Goal: Task Accomplishment & Management: Use online tool/utility

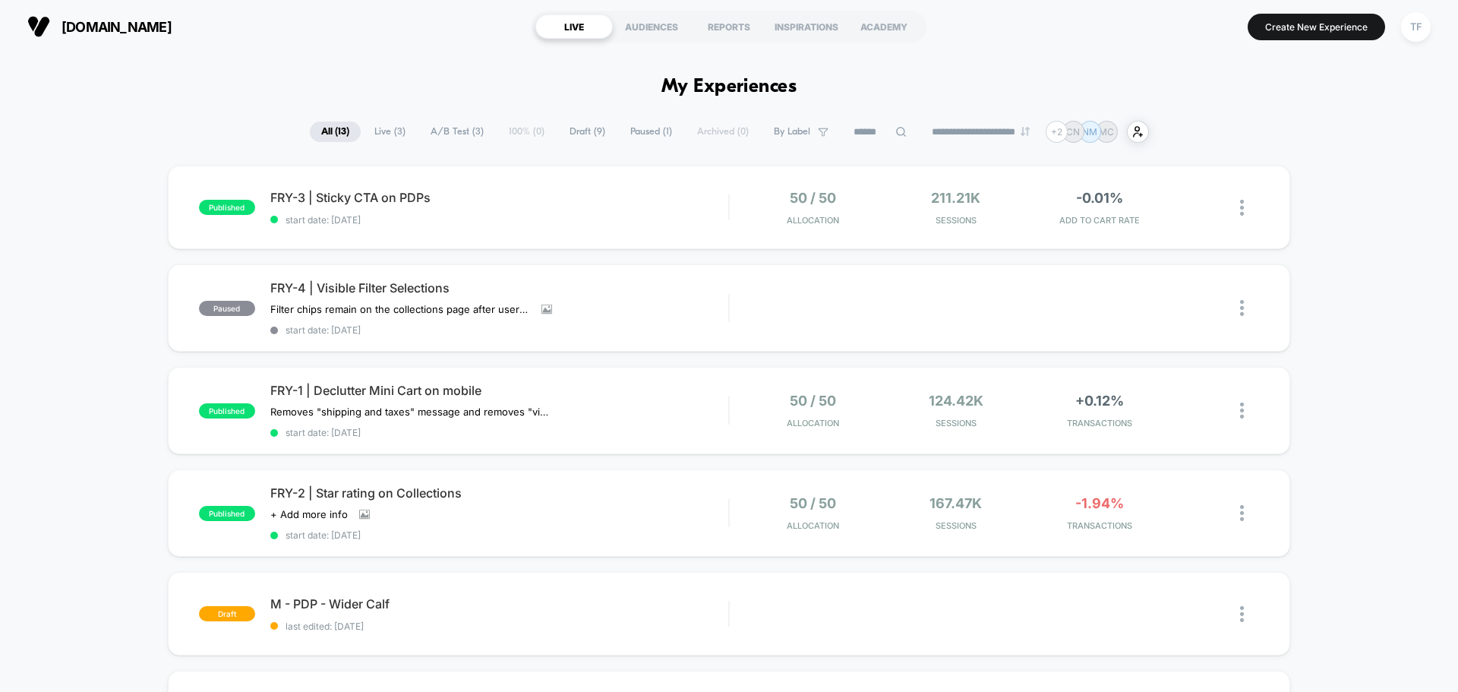
click at [378, 129] on span "Live ( 3 )" at bounding box center [390, 131] width 54 height 21
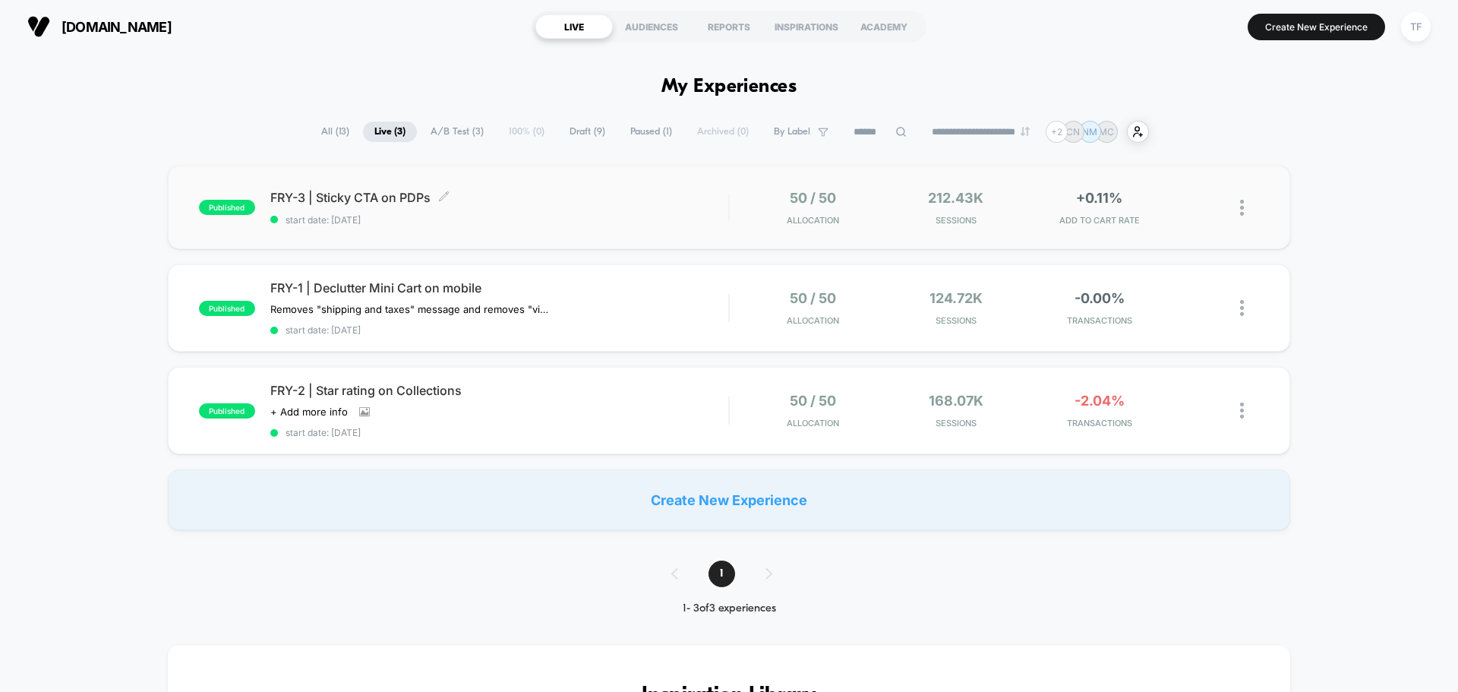
click at [605, 200] on span "FRY-3 | Sticky CTA on PDPs Click to edit experience details" at bounding box center [499, 197] width 458 height 15
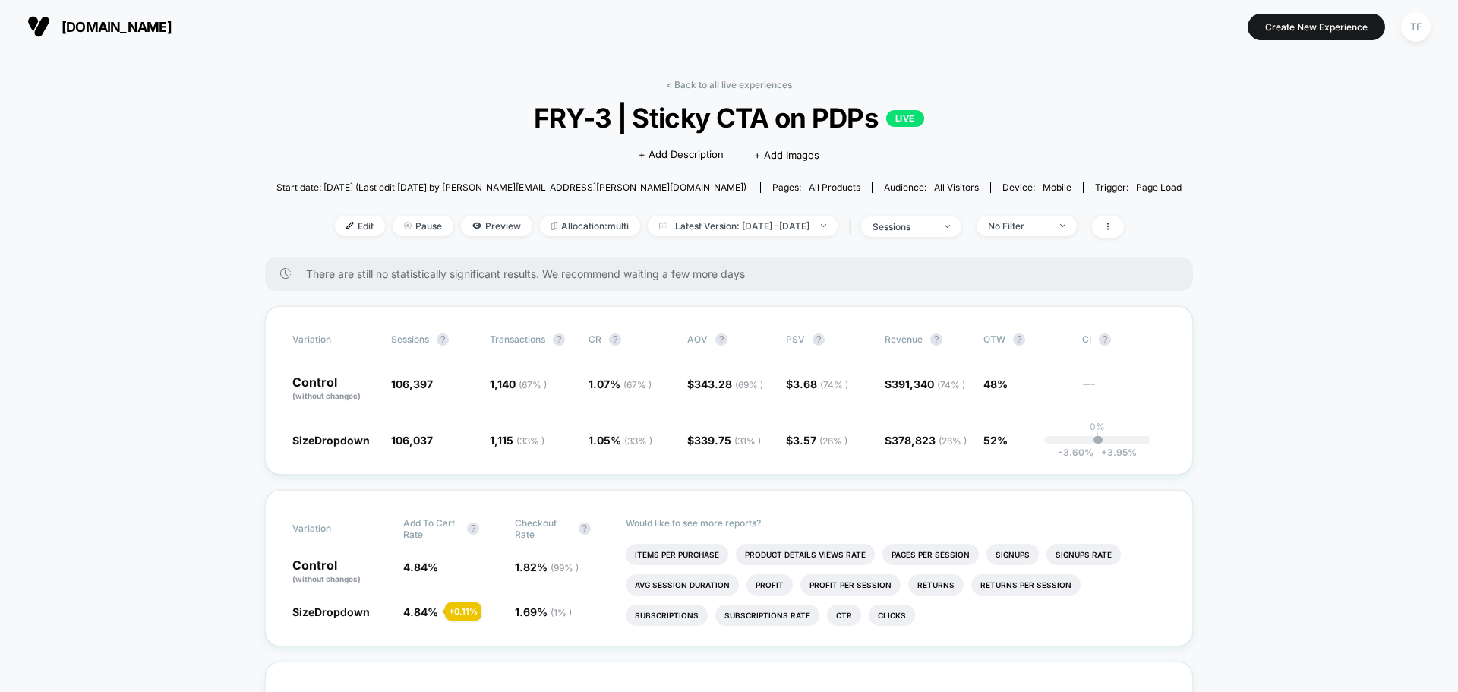
scroll to position [76, 0]
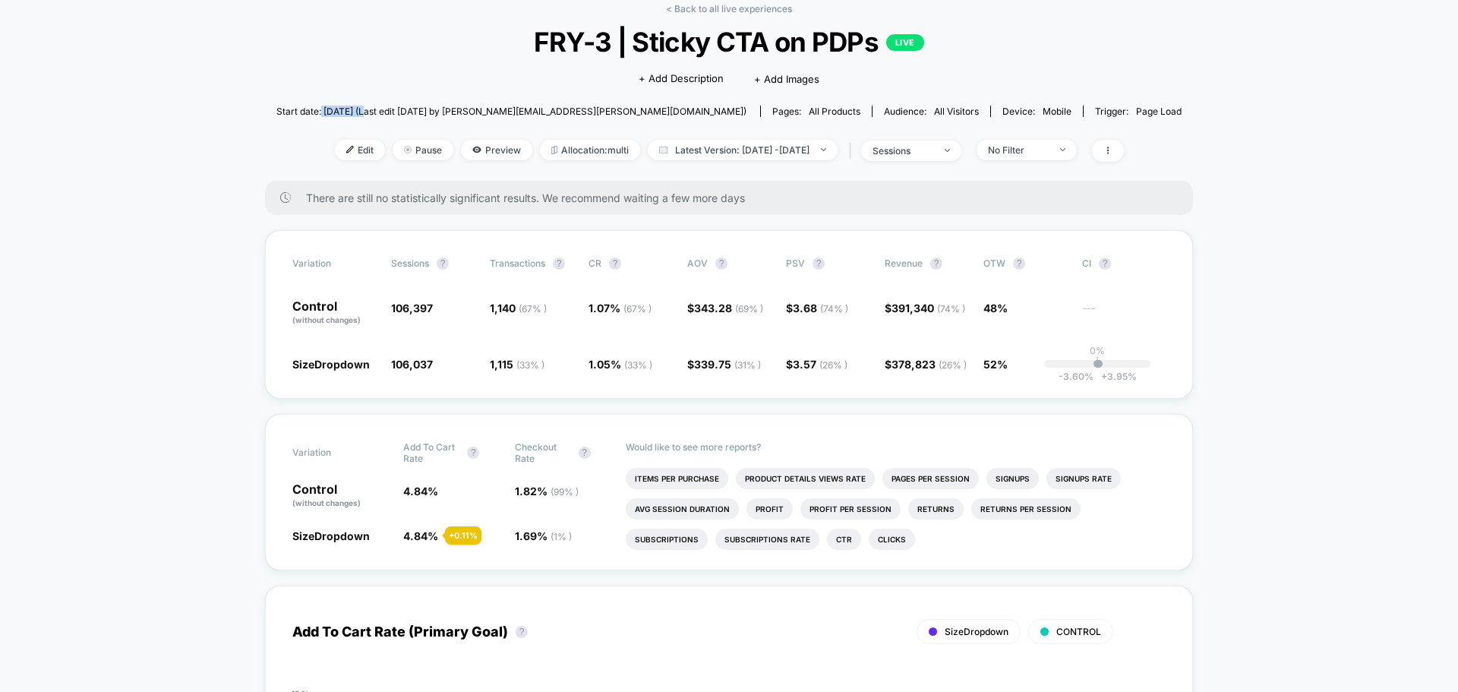
drag, startPoint x: 403, startPoint y: 111, endPoint x: 451, endPoint y: 109, distance: 47.9
click at [451, 109] on span "Start date: [DATE] (Last edit [DATE] by [PERSON_NAME][EMAIL_ADDRESS][PERSON_NAM…" at bounding box center [511, 111] width 470 height 11
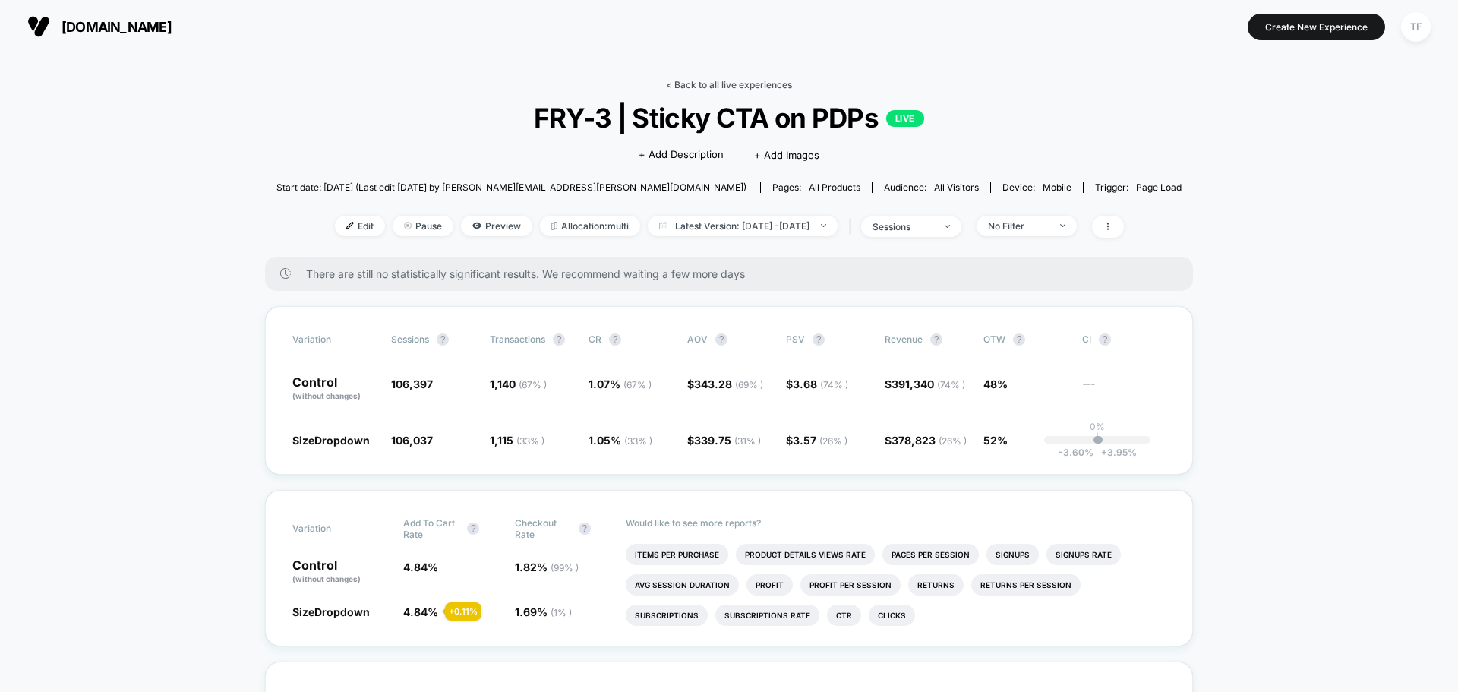
click at [730, 82] on link "< Back to all live experiences" at bounding box center [729, 84] width 126 height 11
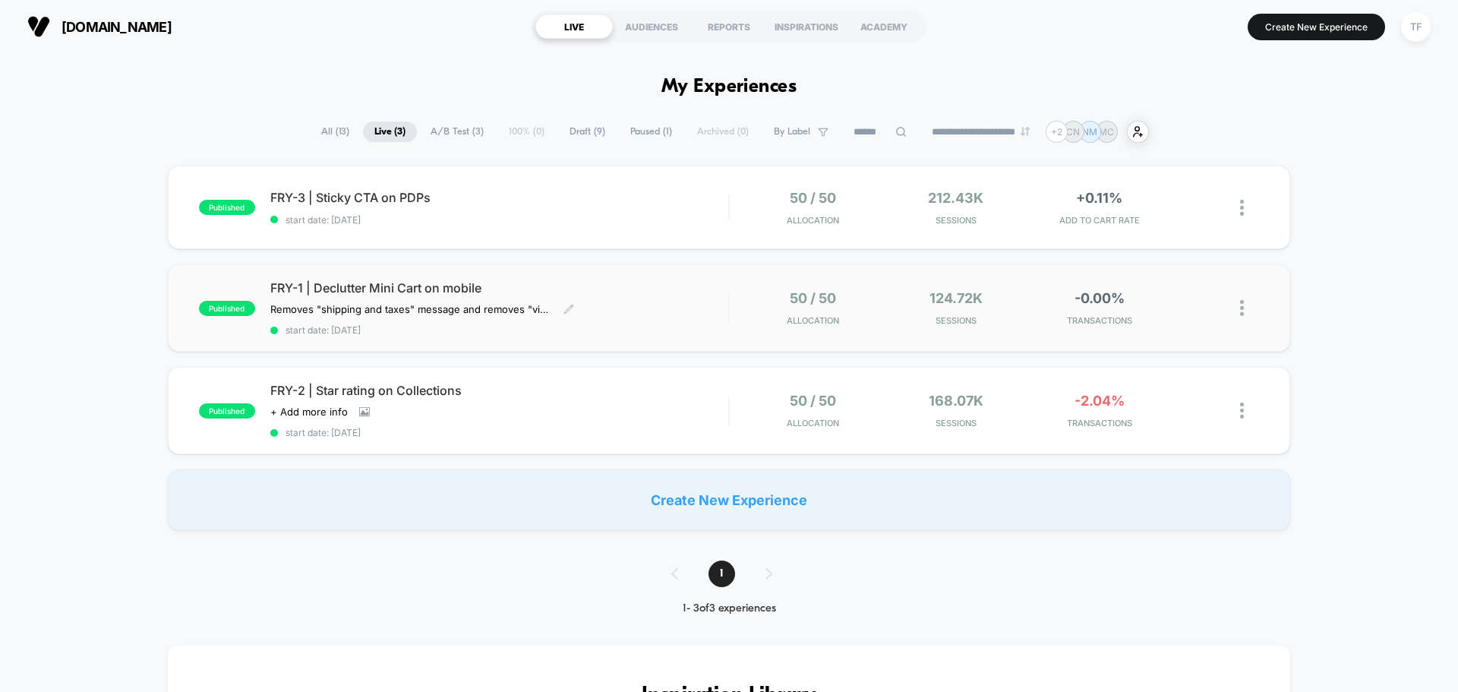
click at [616, 304] on div "FRY-1 | Declutter Mini Cart on mobile Removes "shipping and taxes" message and …" at bounding box center [499, 307] width 458 height 55
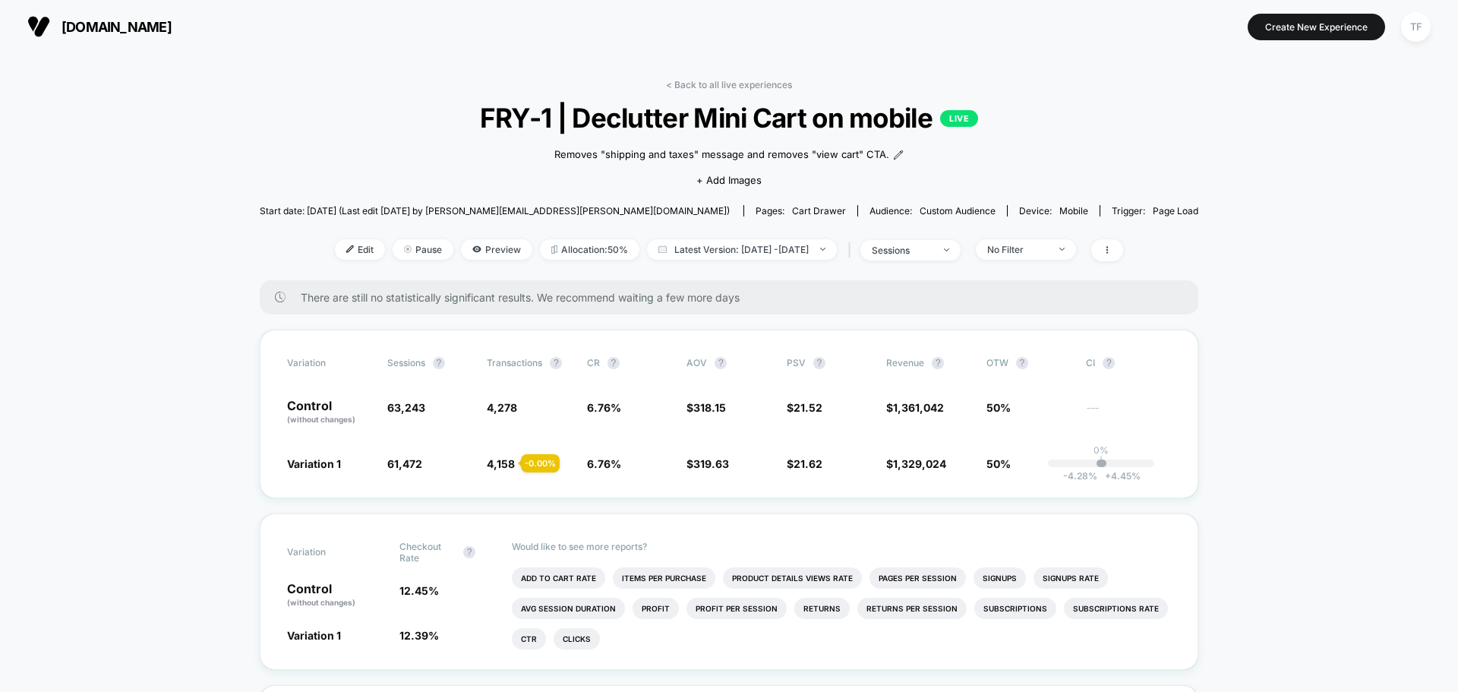
scroll to position [76, 0]
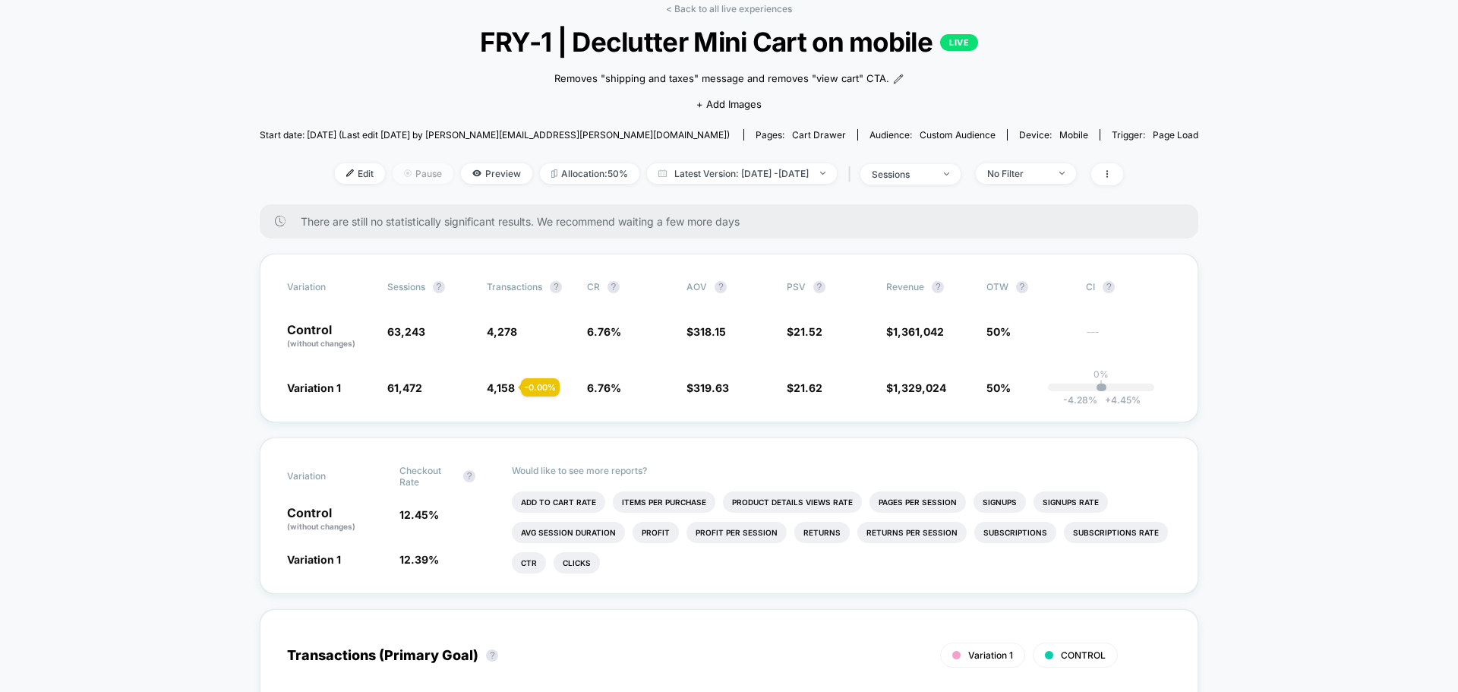
click at [402, 176] on span "Pause" at bounding box center [423, 173] width 61 height 21
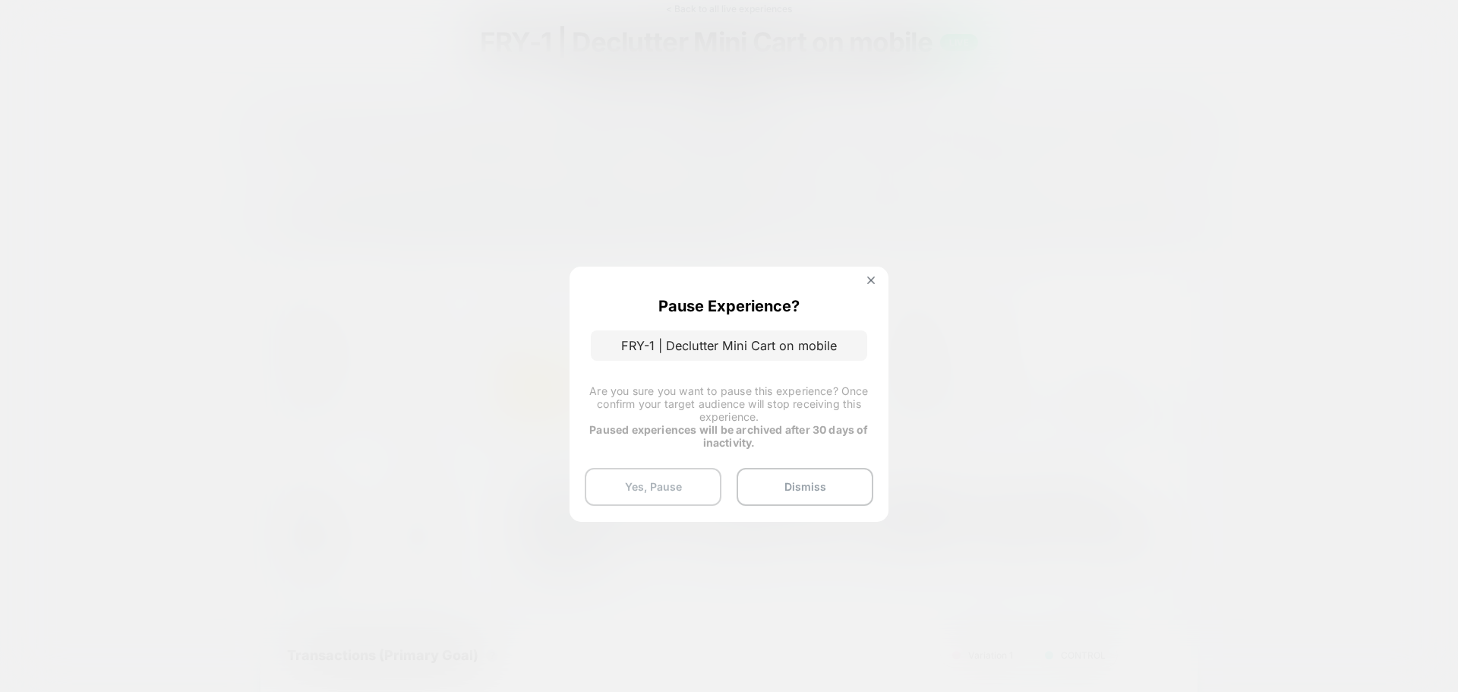
click at [642, 488] on button "Yes, Pause" at bounding box center [653, 487] width 137 height 38
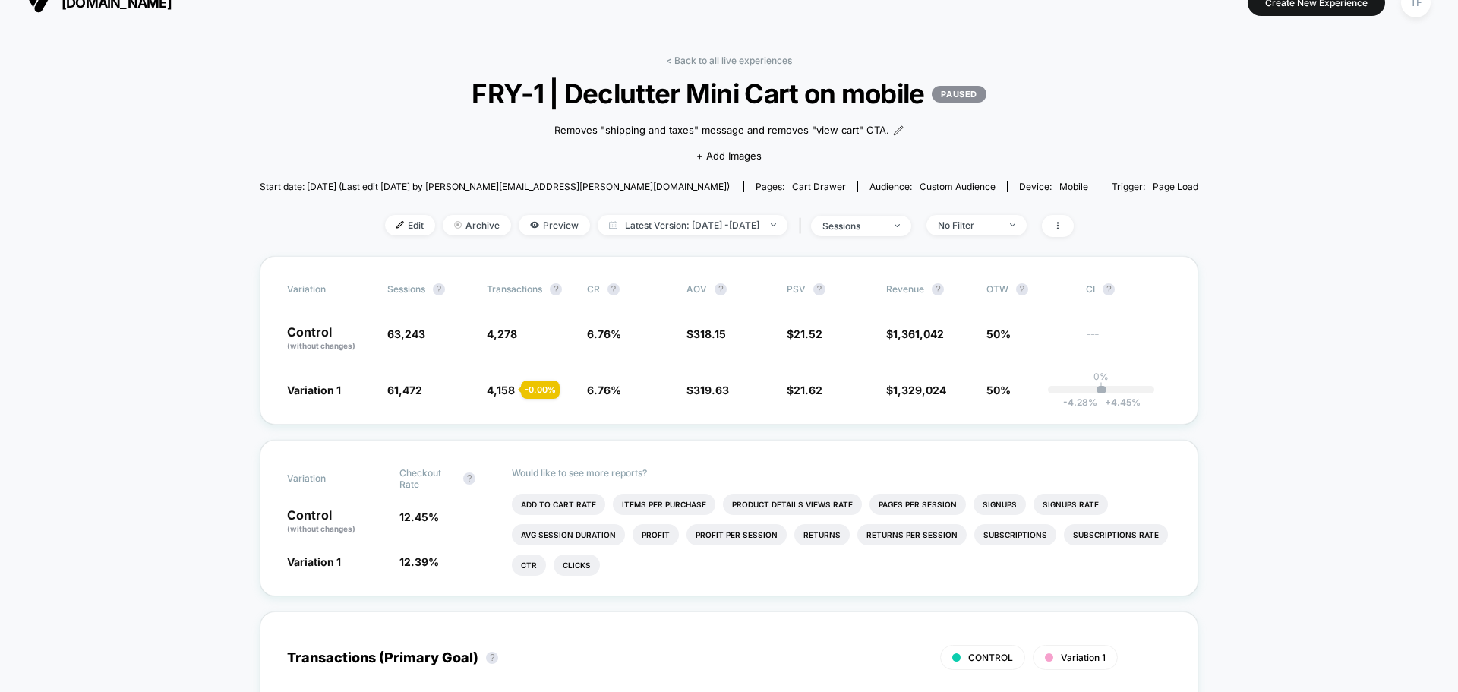
scroll to position [0, 0]
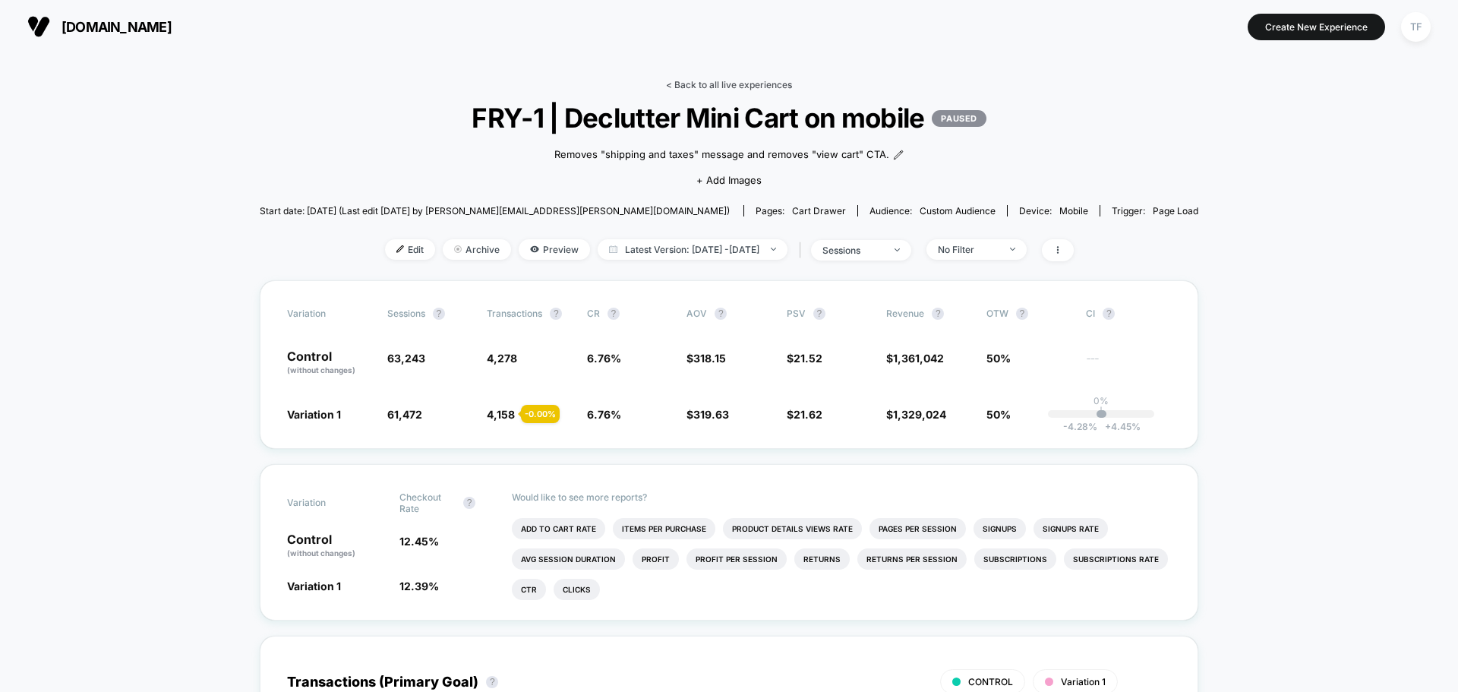
click at [731, 84] on link "< Back to all live experiences" at bounding box center [729, 84] width 126 height 11
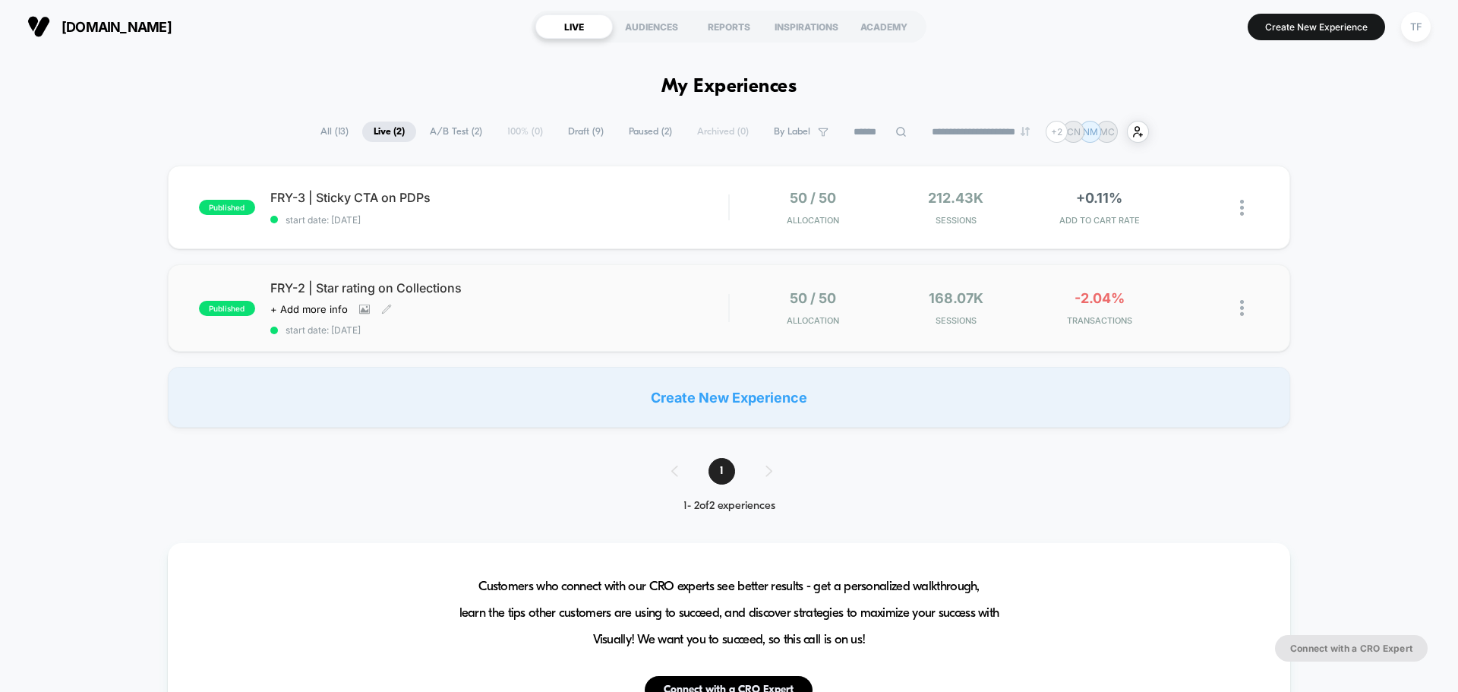
click at [546, 307] on div "Click to view images Click to edit experience details + Add more info" at bounding box center [430, 309] width 320 height 12
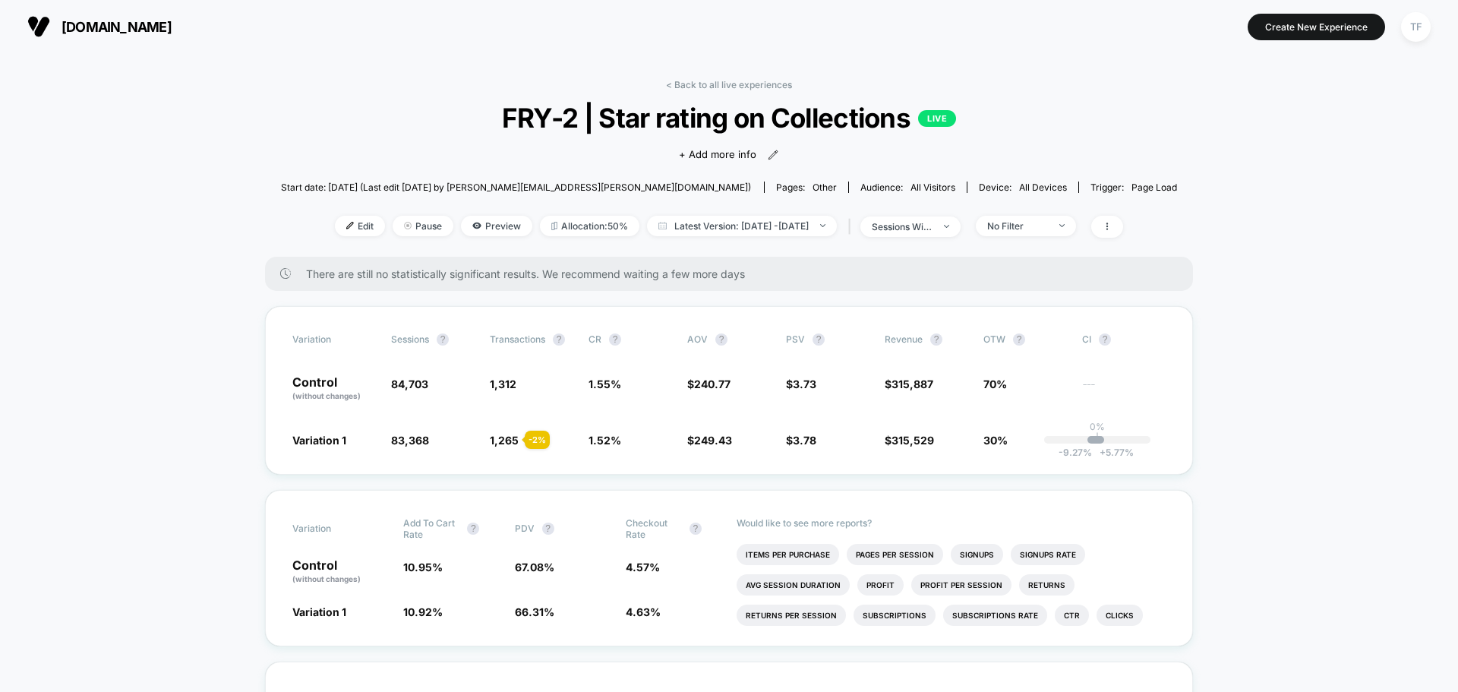
scroll to position [76, 0]
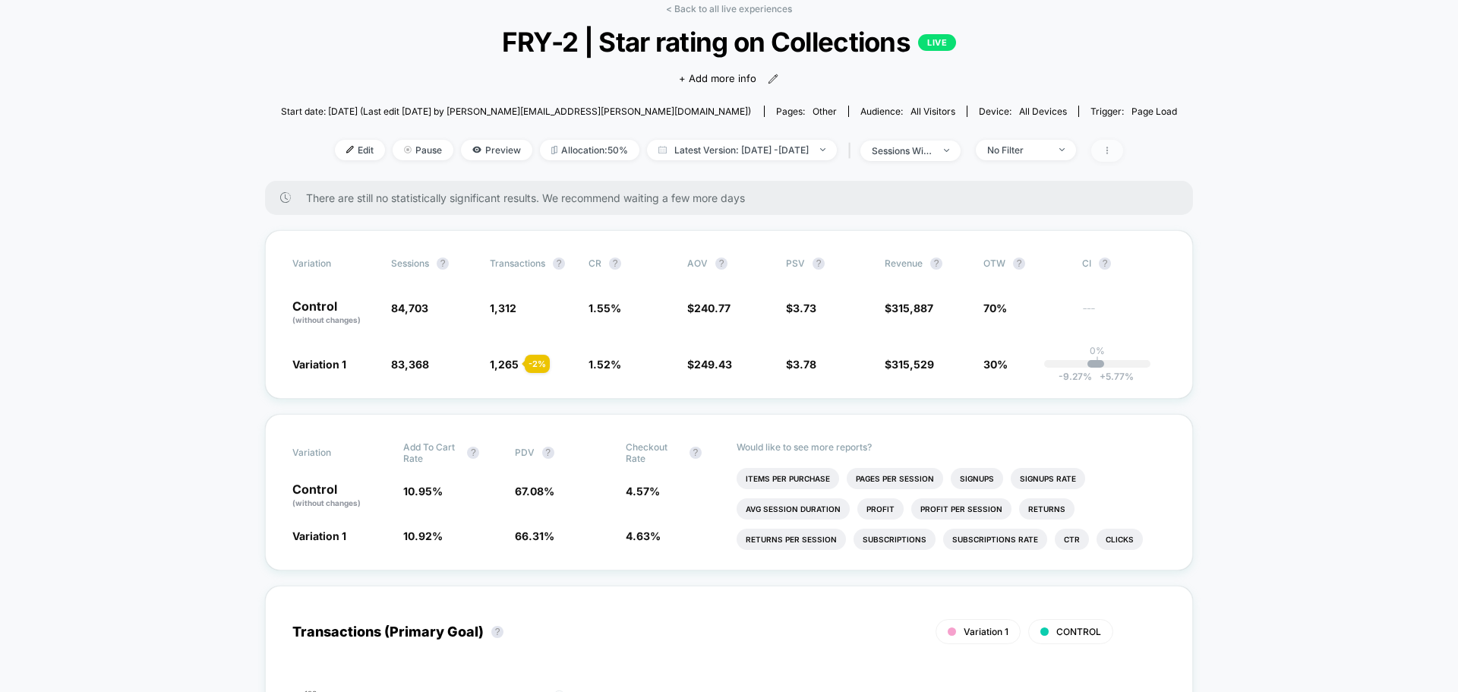
click at [1112, 152] on icon at bounding box center [1107, 150] width 9 height 9
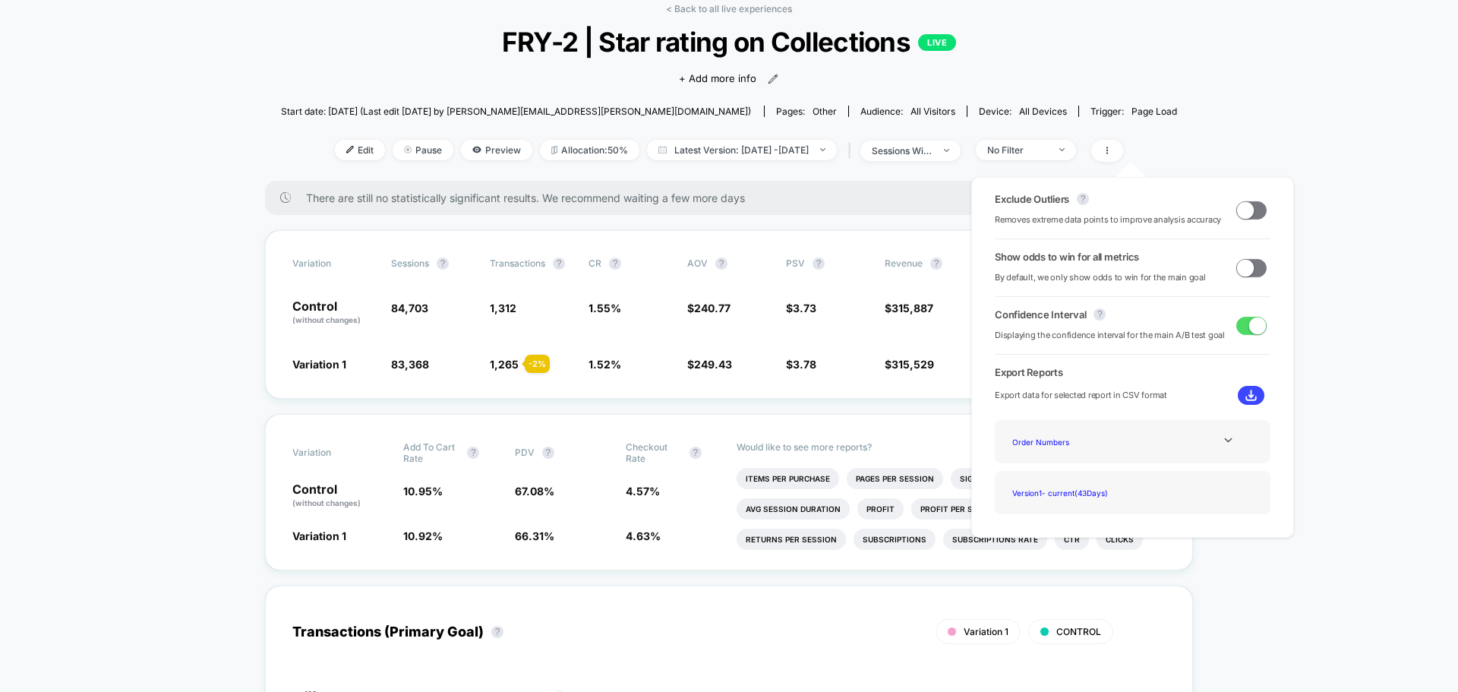
click at [1255, 271] on span at bounding box center [1251, 268] width 30 height 18
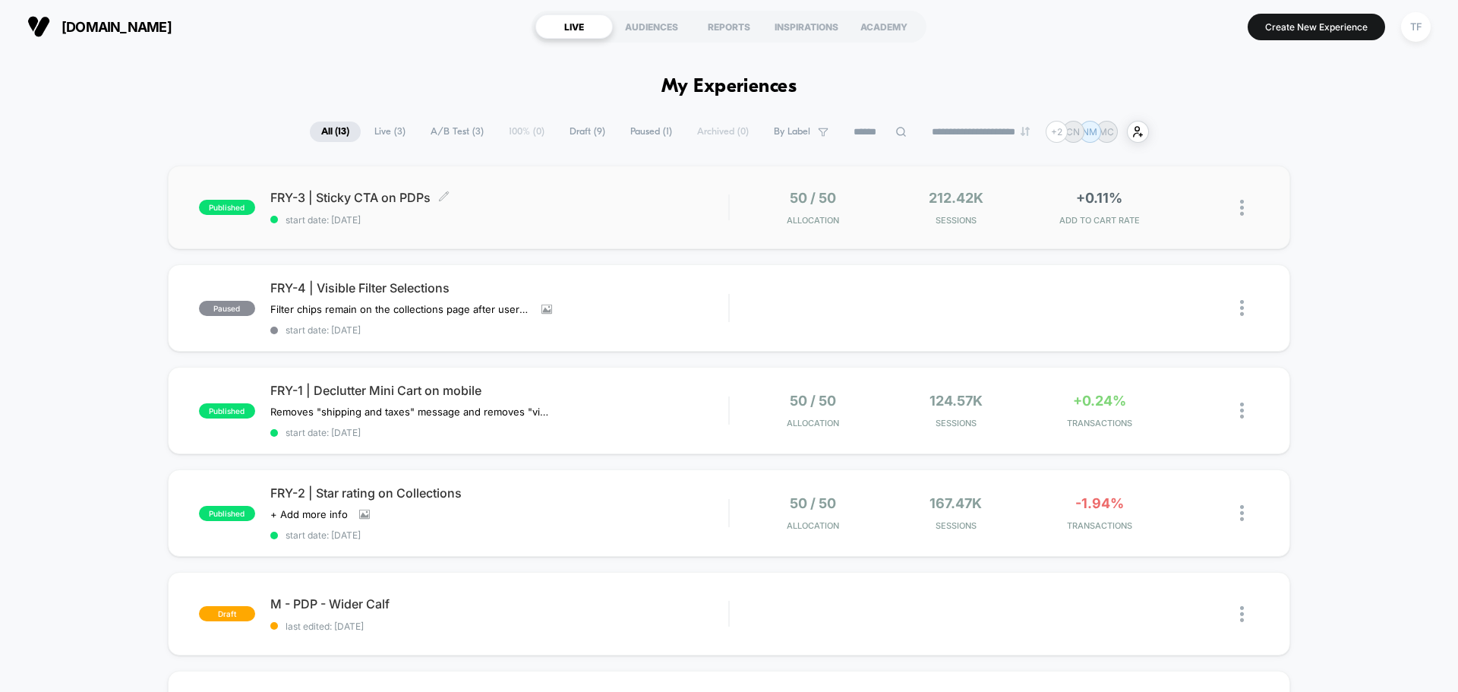
click at [542, 200] on span "FRY-3 | Sticky CTA on PDPs Click to edit experience details" at bounding box center [499, 197] width 458 height 15
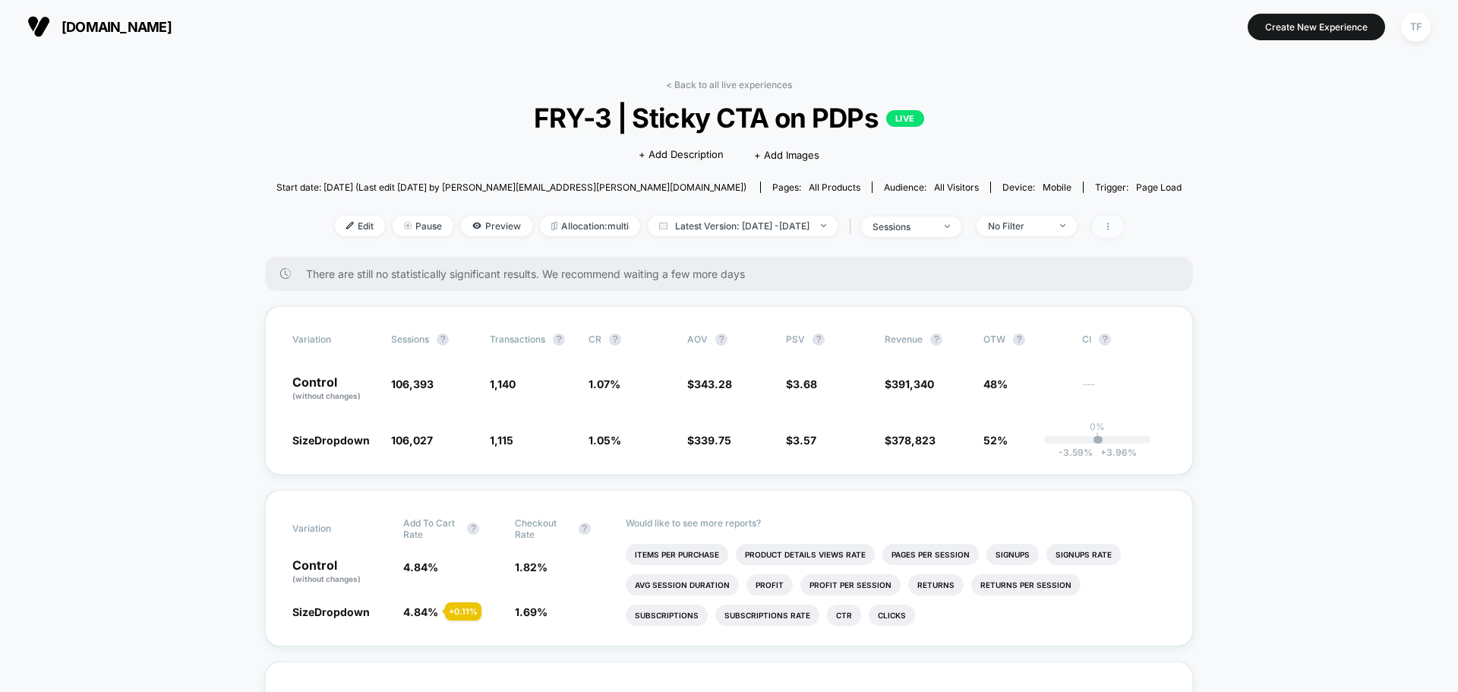
click at [1112, 228] on icon at bounding box center [1107, 226] width 9 height 9
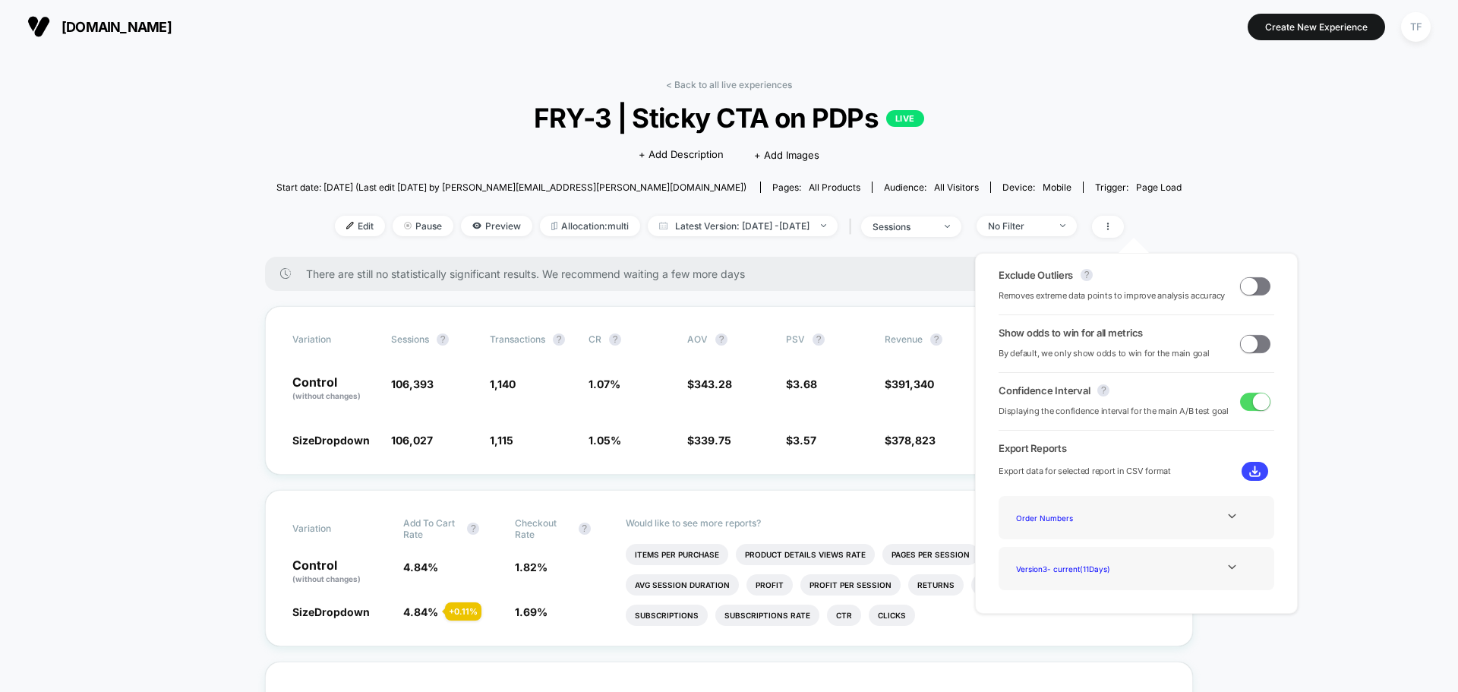
click at [1259, 345] on span at bounding box center [1255, 344] width 30 height 18
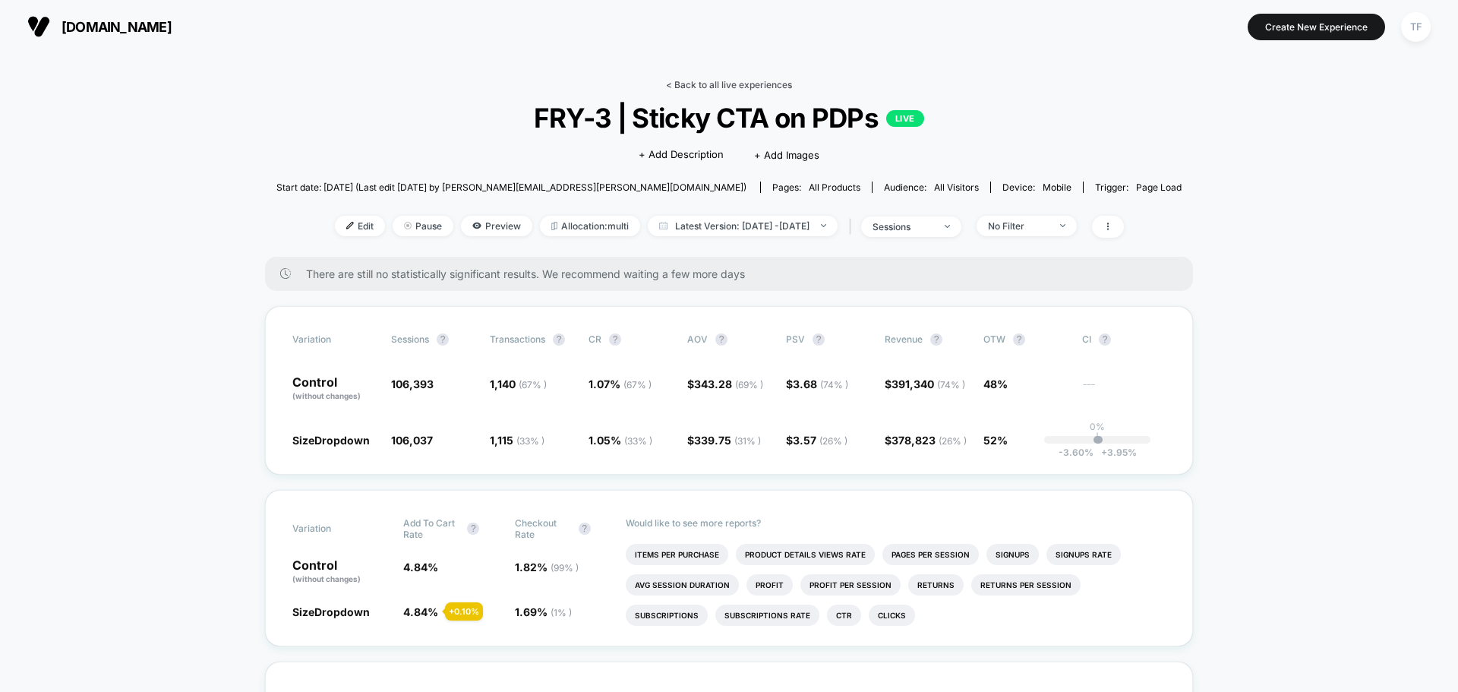
click at [721, 79] on link "< Back to all live experiences" at bounding box center [729, 84] width 126 height 11
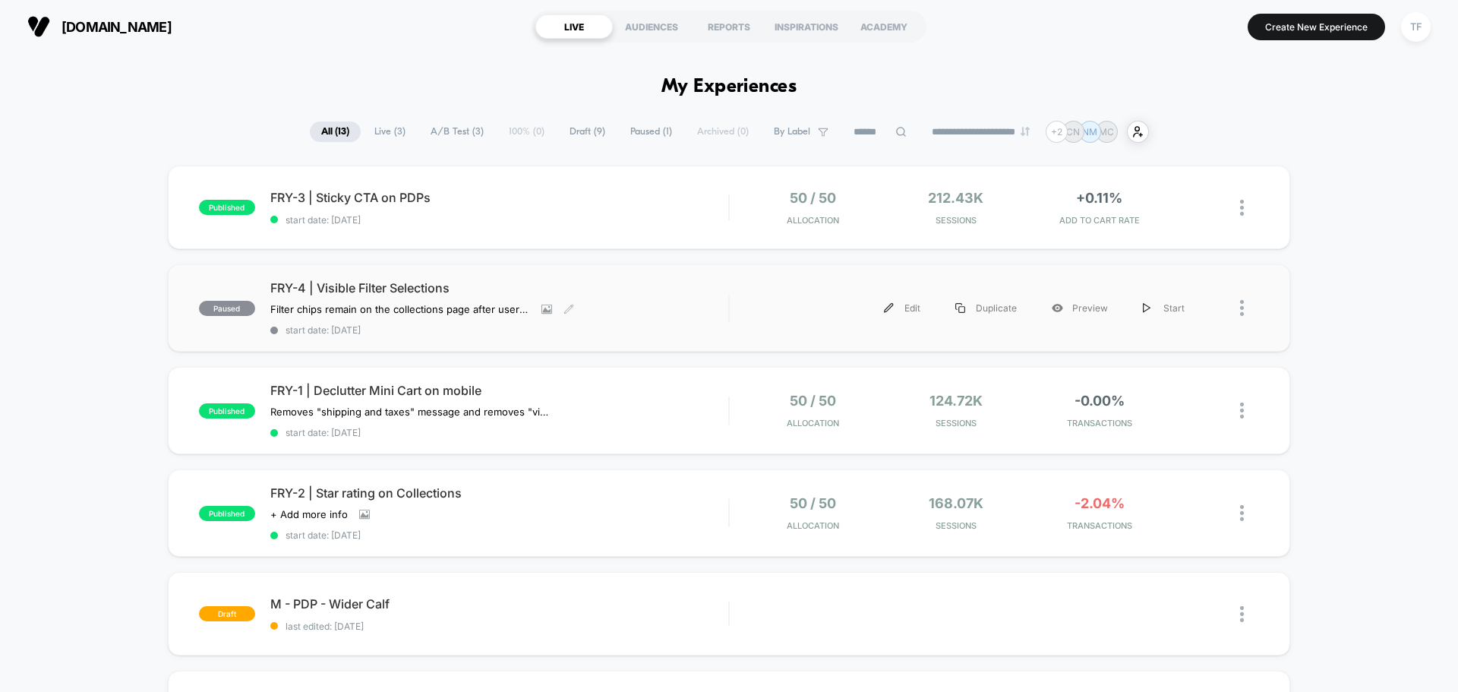
click at [642, 288] on span "FRY-4 | Visible Filter Selections" at bounding box center [499, 287] width 458 height 15
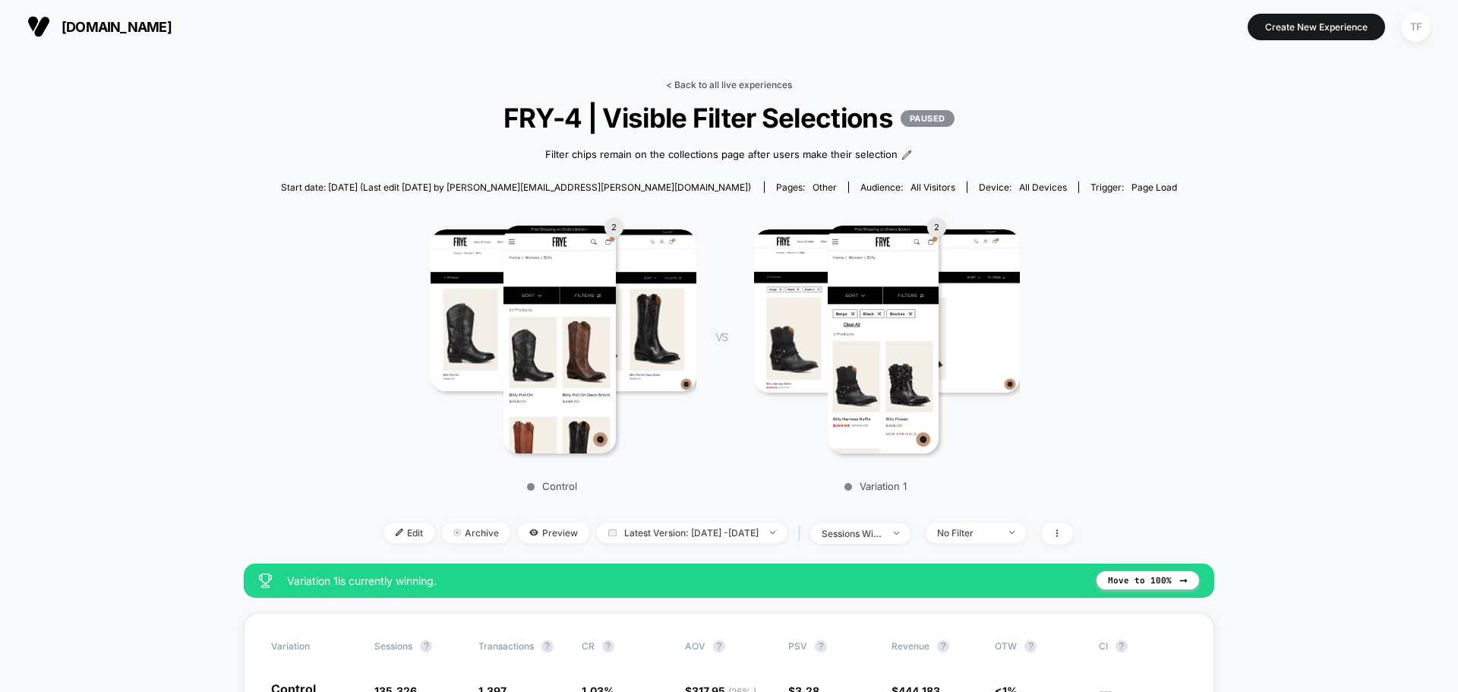
click at [727, 86] on link "< Back to all live experiences" at bounding box center [729, 84] width 126 height 11
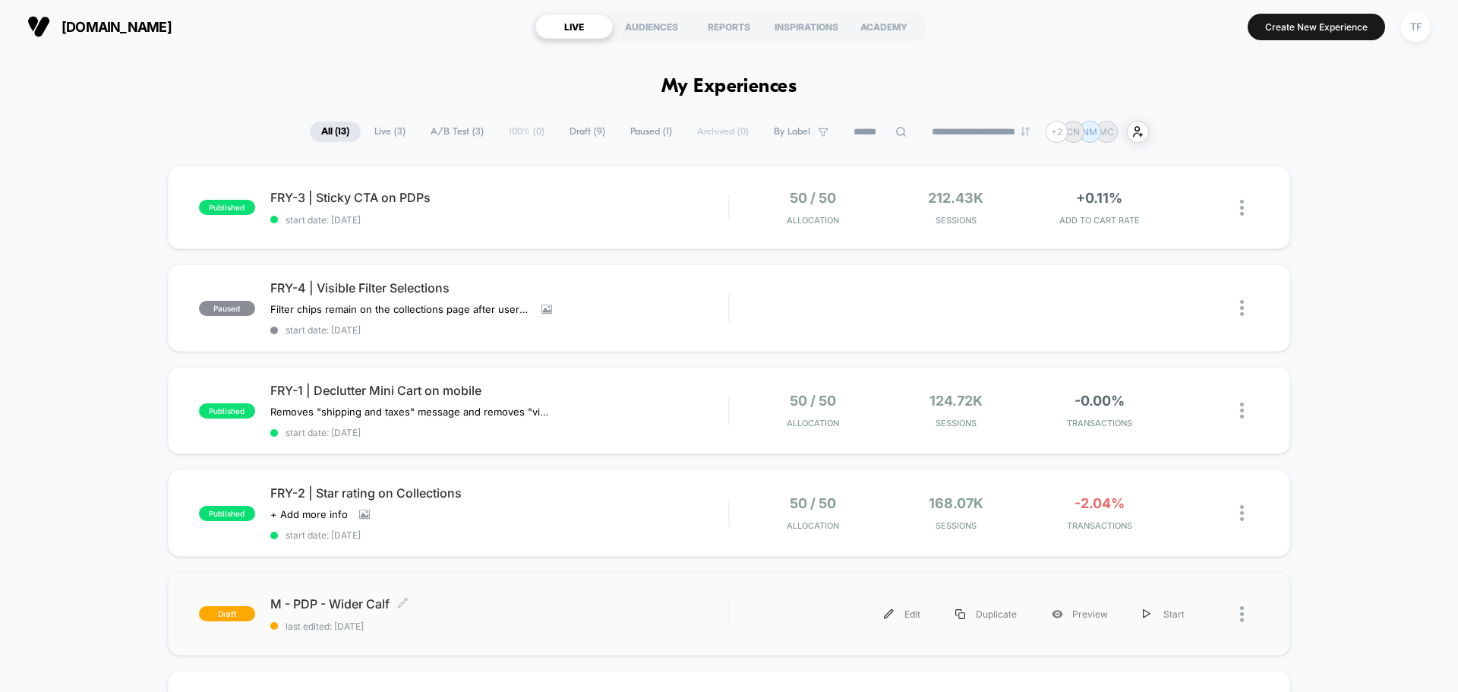
click at [500, 609] on span "M - PDP - Wider Calf Click to edit experience details" at bounding box center [499, 603] width 458 height 15
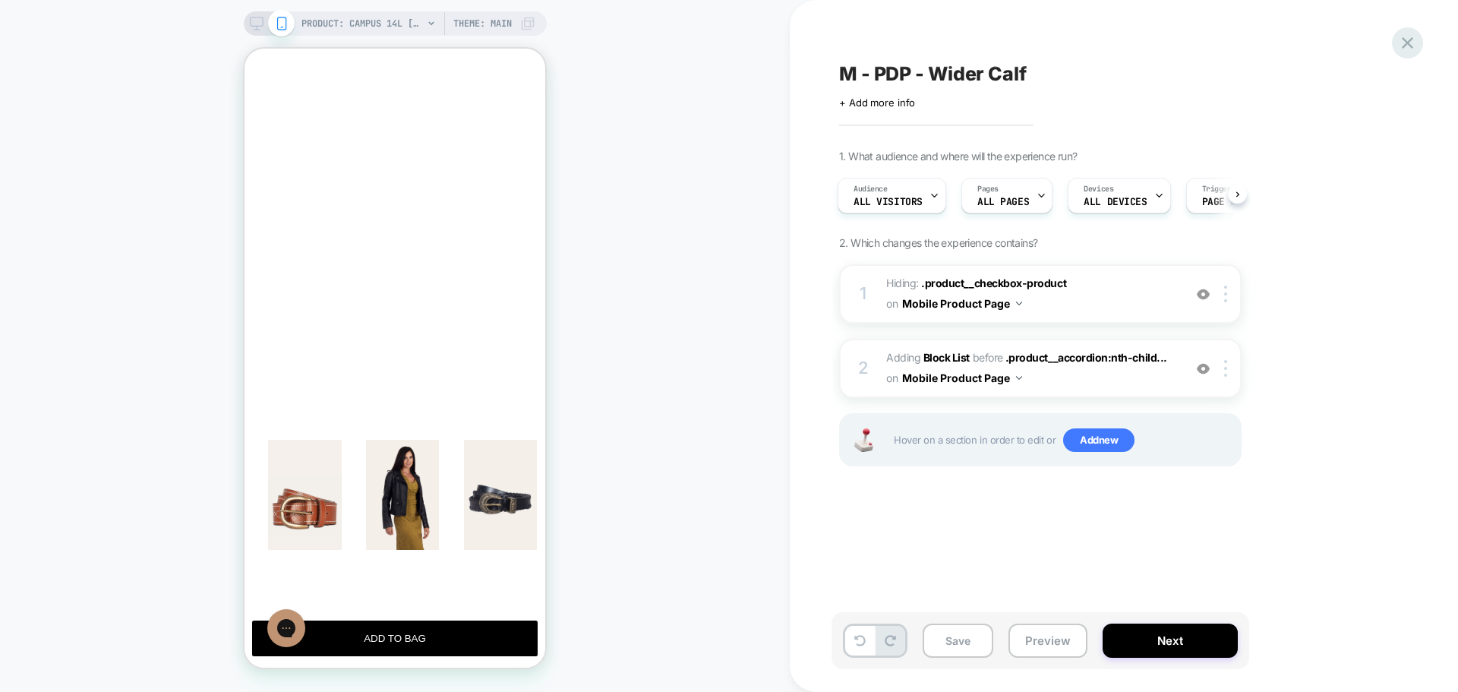
click at [1403, 52] on icon at bounding box center [1407, 43] width 21 height 21
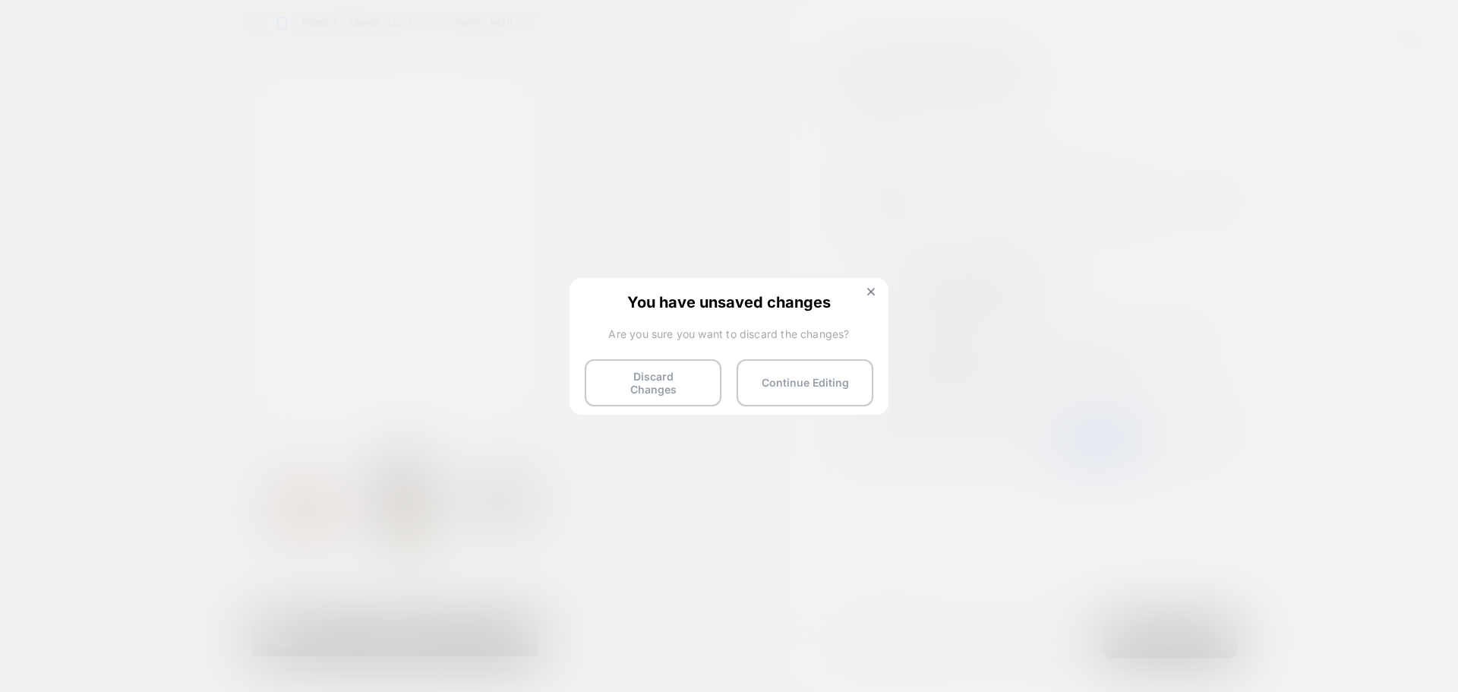
drag, startPoint x: 871, startPoint y: 292, endPoint x: 748, endPoint y: 205, distance: 150.4
click at [871, 291] on img at bounding box center [871, 292] width 8 height 8
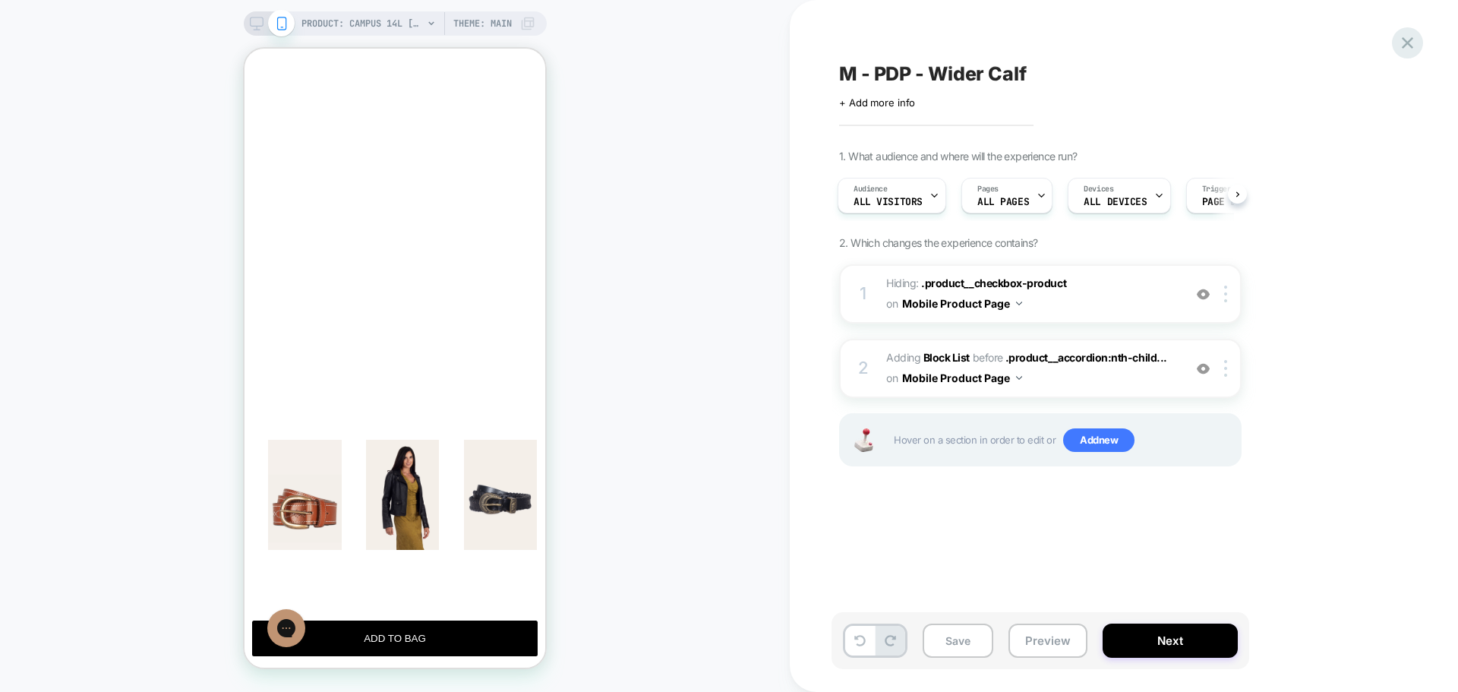
click at [1408, 40] on icon at bounding box center [1407, 43] width 21 height 21
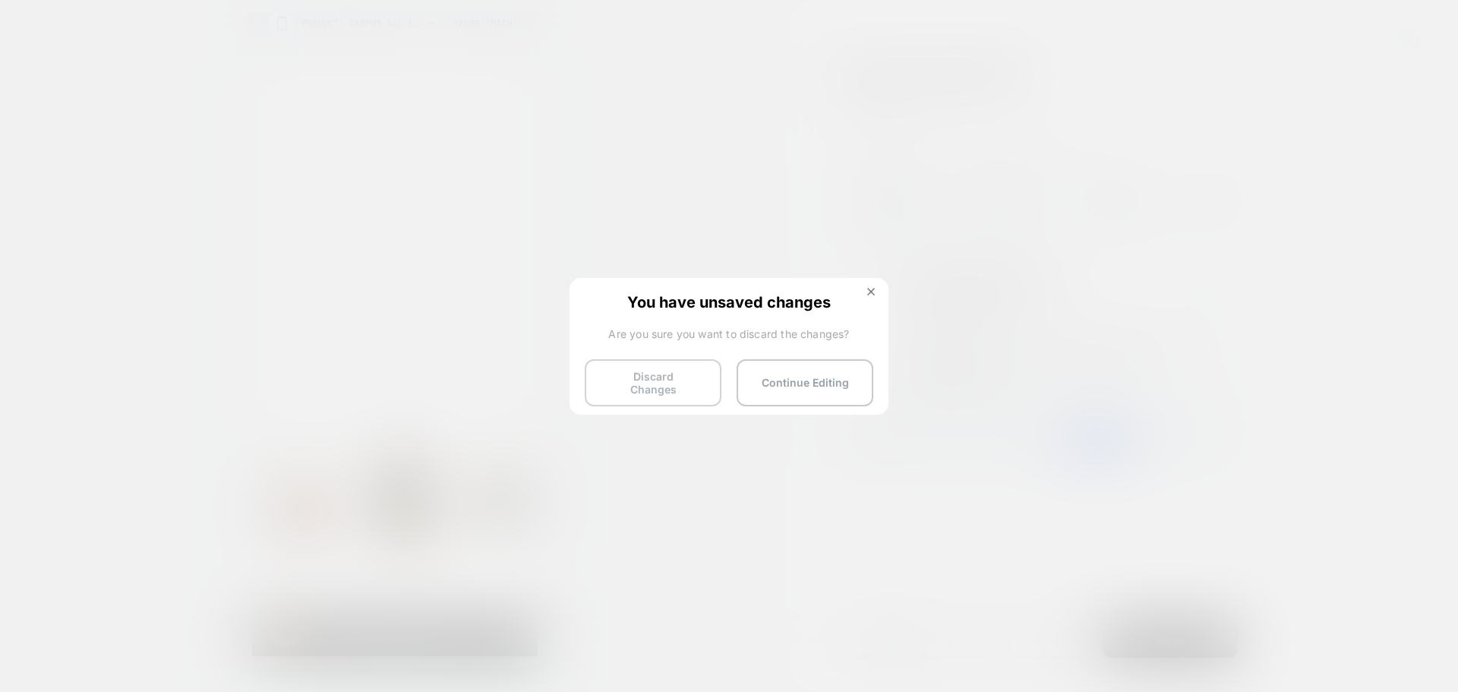
click at [679, 384] on button "Discard Changes" at bounding box center [653, 382] width 137 height 47
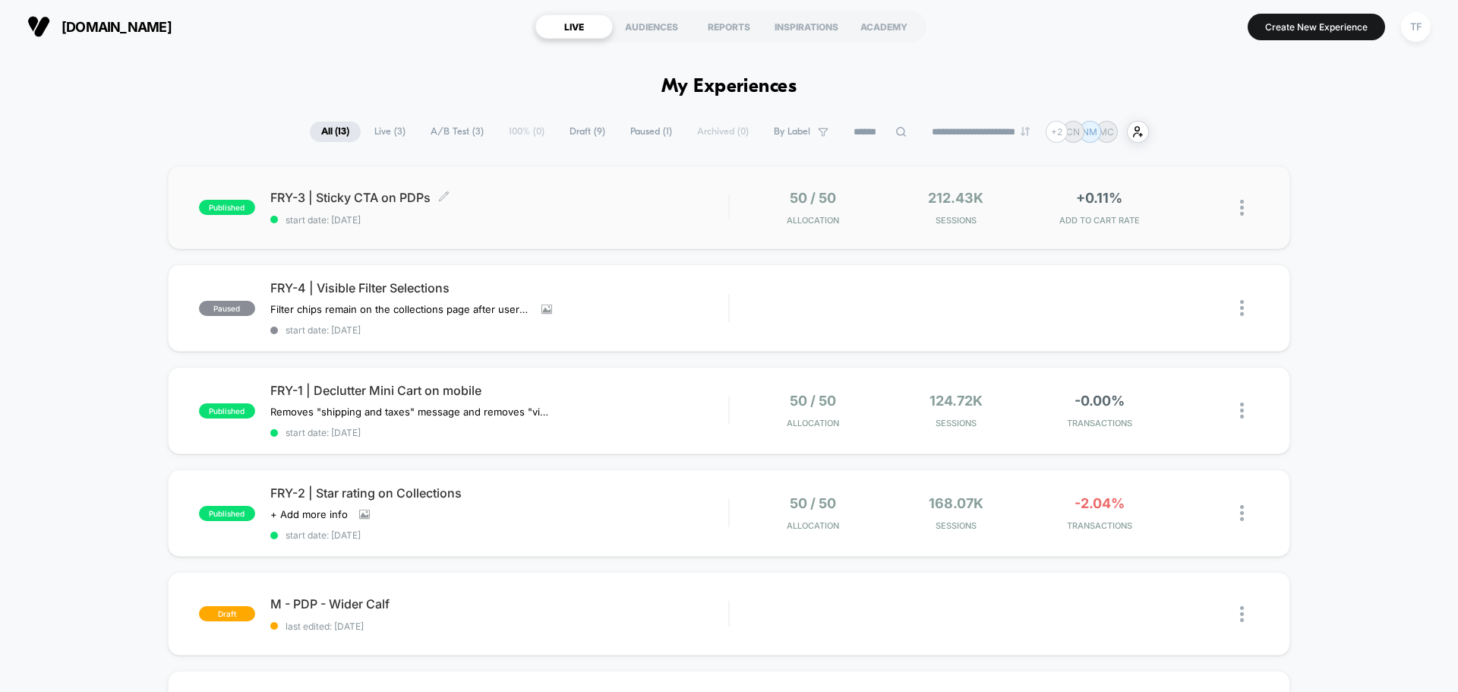
click at [506, 207] on div "FRY-3 | Sticky CTA on PDPs Click to edit experience details Click to edit exper…" at bounding box center [499, 208] width 458 height 36
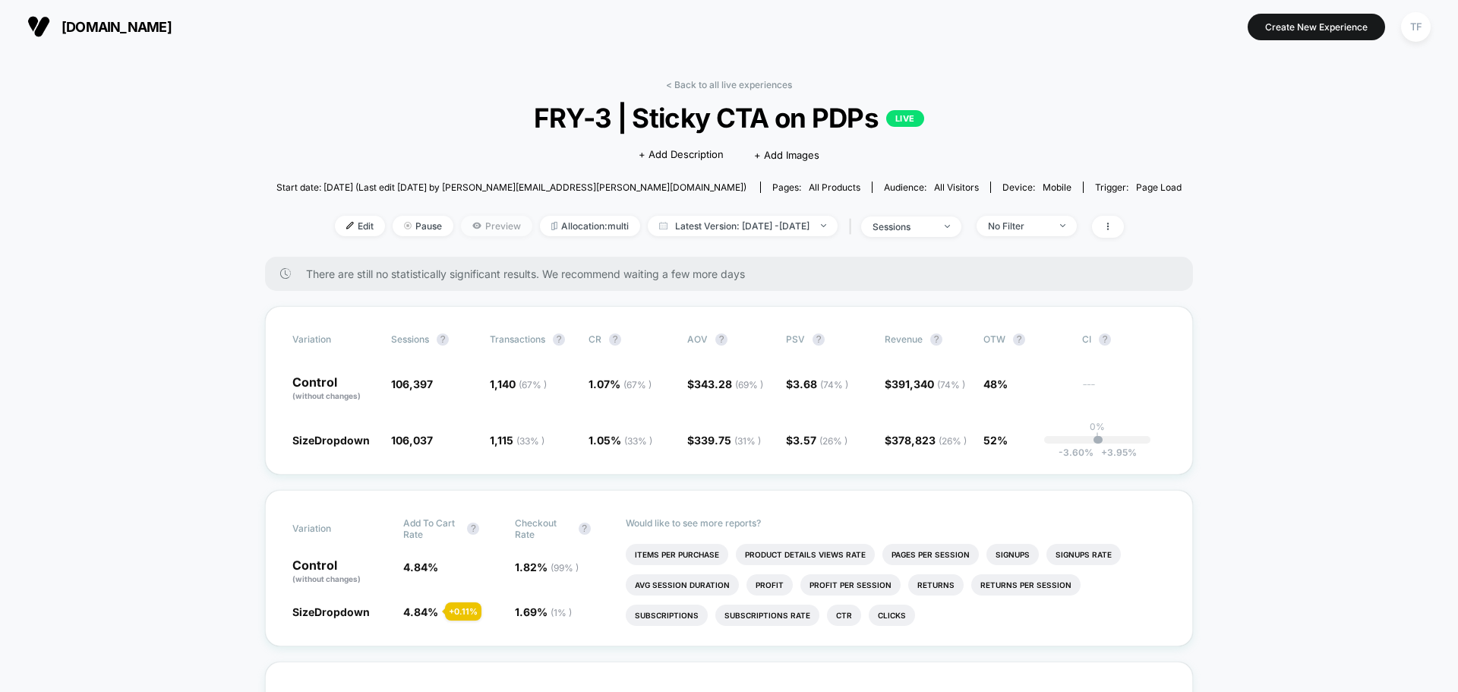
click at [461, 229] on span "Preview" at bounding box center [496, 226] width 71 height 21
